Goal: Navigation & Orientation: Understand site structure

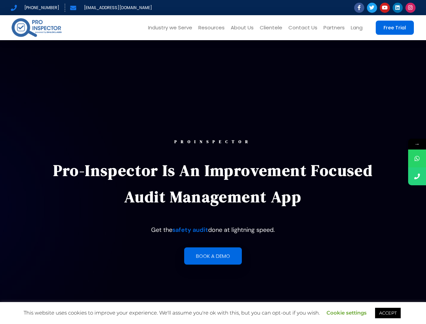
click at [213, 162] on p "Pro-Inspector is an improvement focused audit management app" at bounding box center [214, 183] width 340 height 53
click at [172, 28] on link "Industry we Serve" at bounding box center [170, 27] width 50 height 25
click at [213, 28] on link "Resources" at bounding box center [211, 27] width 32 height 25
click at [357, 28] on link "Lang" at bounding box center [357, 27] width 18 height 25
click at [347, 313] on link "Cookie settings" at bounding box center [347, 313] width 40 height 6
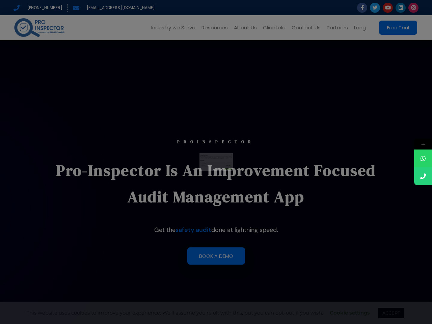
click at [388, 313] on div "Close Privacy Overview This website uses cookies to improve your experience whi…" at bounding box center [216, 162] width 432 height 324
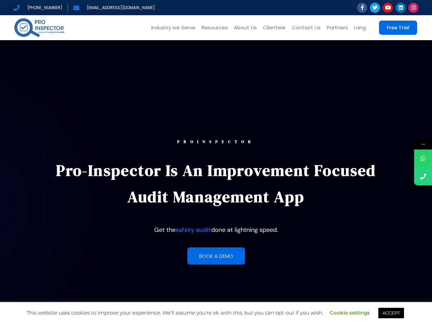
click at [417, 144] on span "→" at bounding box center [423, 144] width 18 height 11
